Goal: Task Accomplishment & Management: Manage account settings

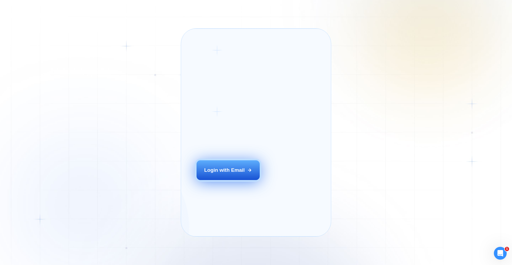
click at [221, 180] on button "Login with Email" at bounding box center [228, 170] width 63 height 20
click at [217, 173] on div "Login with Email" at bounding box center [224, 169] width 41 height 7
